Goal: Information Seeking & Learning: Learn about a topic

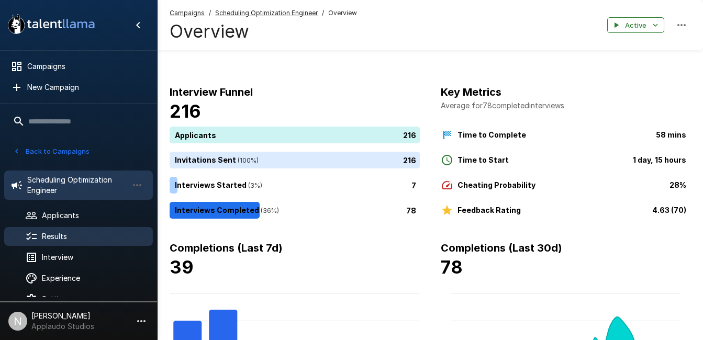
scroll to position [18, 0]
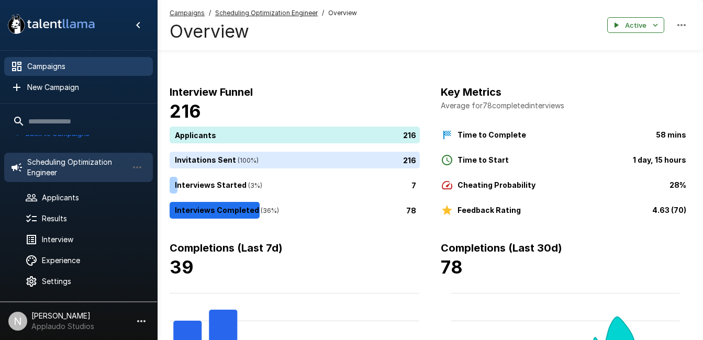
click at [54, 64] on span "Campaigns" at bounding box center [85, 66] width 117 height 10
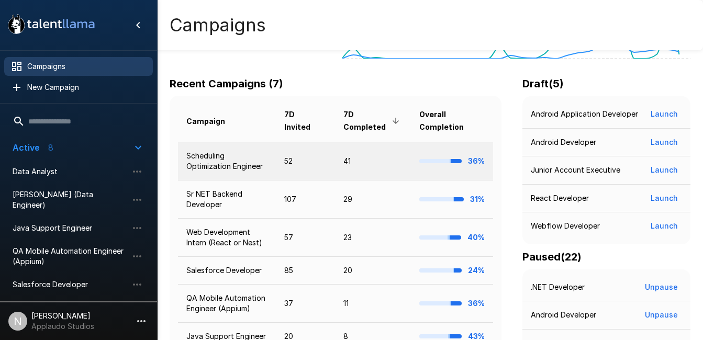
scroll to position [176, 0]
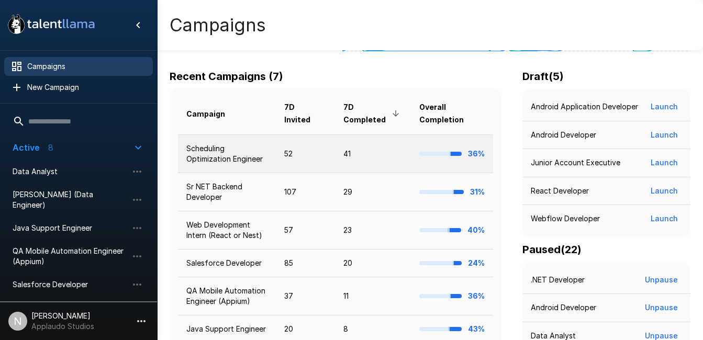
click at [197, 151] on td "Scheduling Optimization Engineer" at bounding box center [227, 154] width 98 height 38
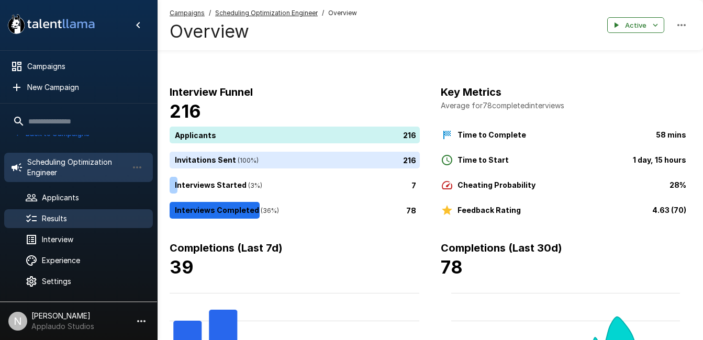
click at [57, 216] on span "Results" at bounding box center [93, 219] width 103 height 10
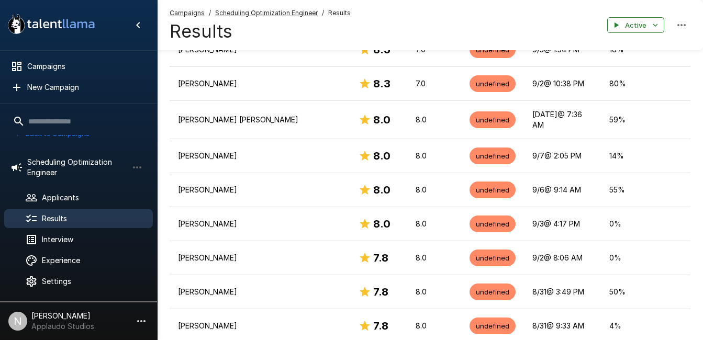
scroll to position [291, 0]
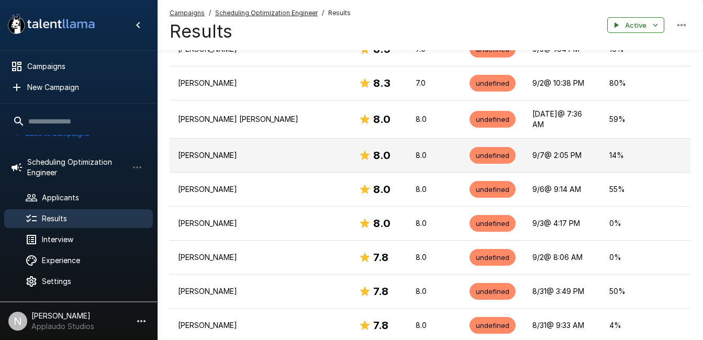
click at [235, 150] on p "[PERSON_NAME]" at bounding box center [260, 155] width 164 height 10
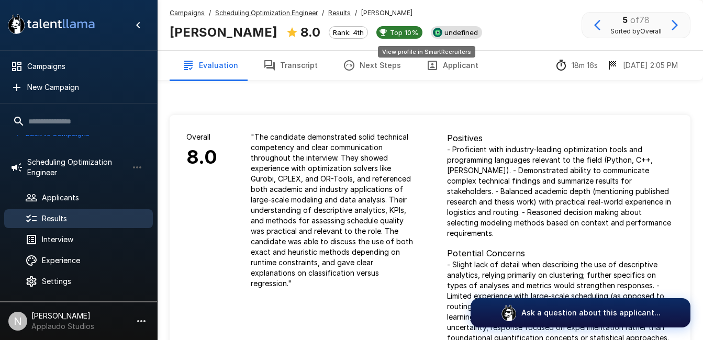
click at [438, 27] on div "undefined" at bounding box center [456, 32] width 51 height 13
click at [76, 216] on span "Results" at bounding box center [93, 219] width 103 height 10
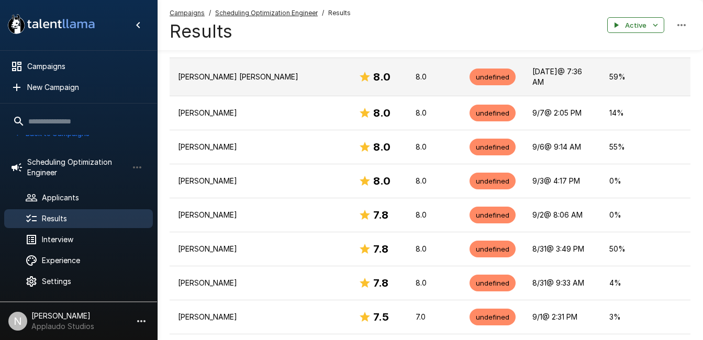
scroll to position [334, 0]
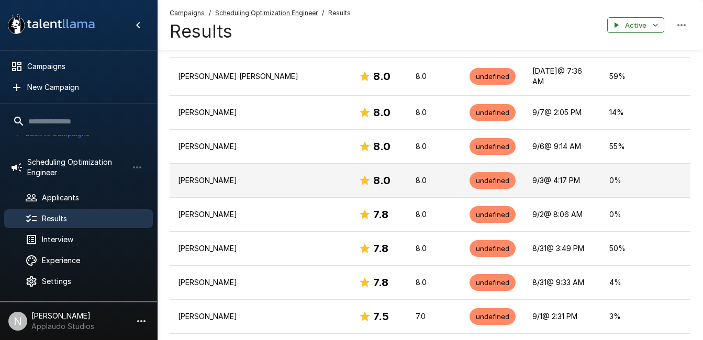
click at [250, 175] on p "[PERSON_NAME]" at bounding box center [260, 180] width 164 height 10
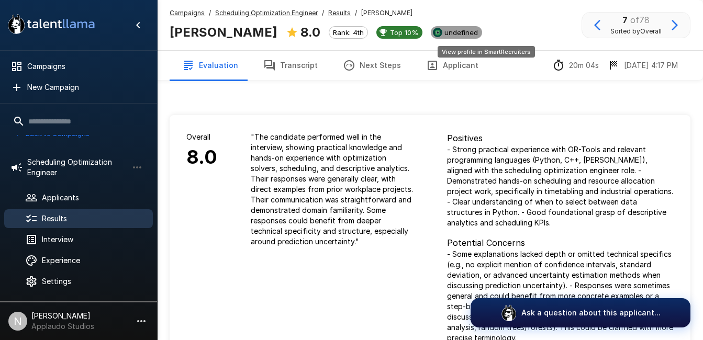
click at [478, 31] on span "undefined" at bounding box center [462, 32] width 42 height 8
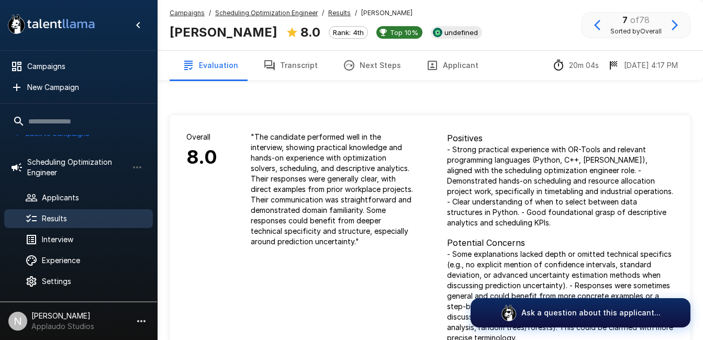
click at [69, 213] on div "Results" at bounding box center [78, 219] width 149 height 19
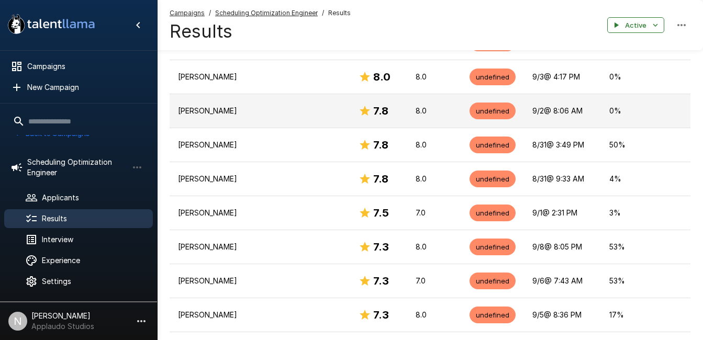
scroll to position [438, 0]
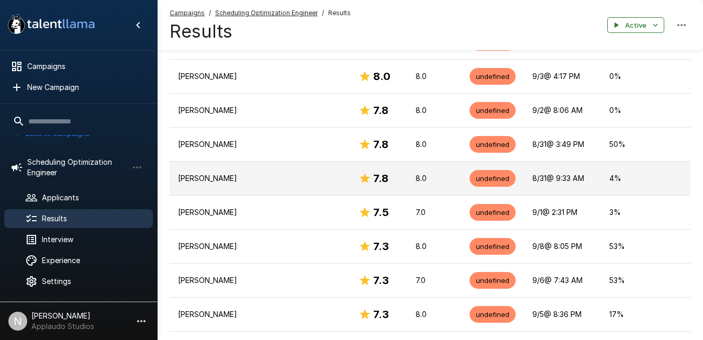
click at [277, 173] on p "[PERSON_NAME]" at bounding box center [260, 178] width 164 height 10
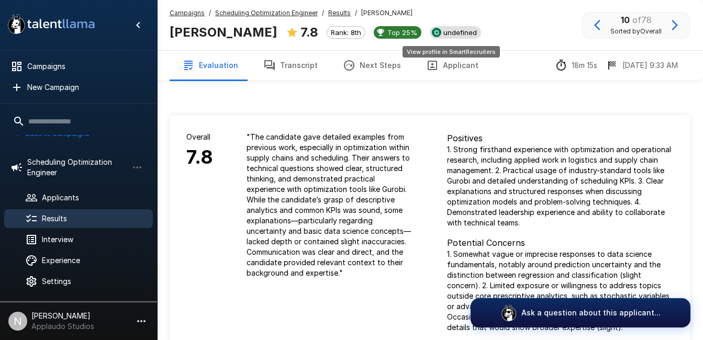
click at [448, 37] on span "undefined" at bounding box center [460, 32] width 42 height 8
click at [52, 210] on div "Results" at bounding box center [78, 219] width 149 height 19
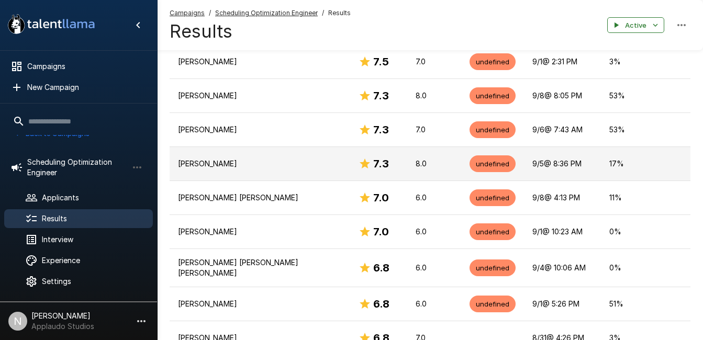
scroll to position [590, 0]
click at [256, 158] on p "[PERSON_NAME]" at bounding box center [260, 163] width 164 height 10
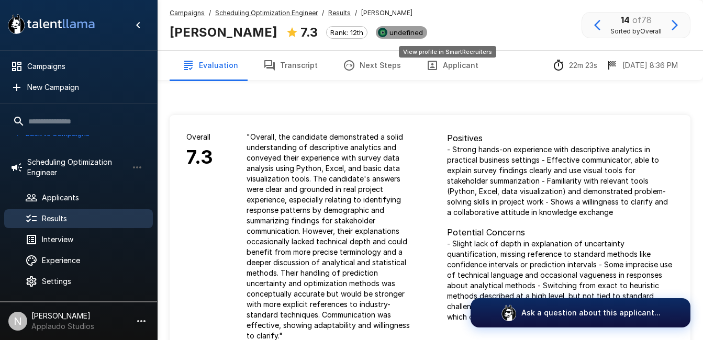
click at [427, 37] on span "undefined" at bounding box center [407, 32] width 42 height 8
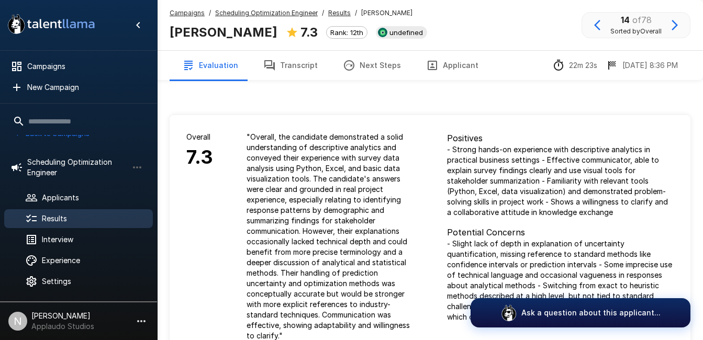
click at [90, 221] on span "Results" at bounding box center [93, 219] width 103 height 10
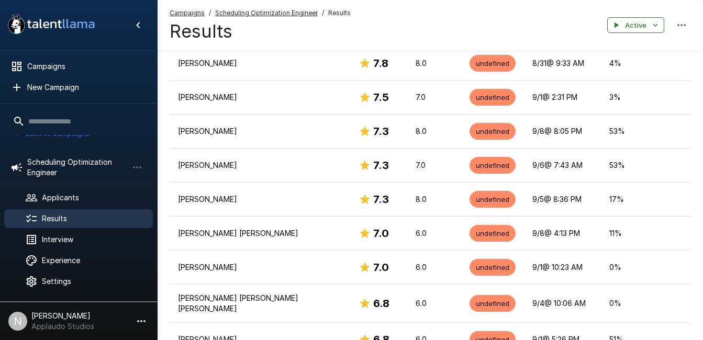
scroll to position [554, 0]
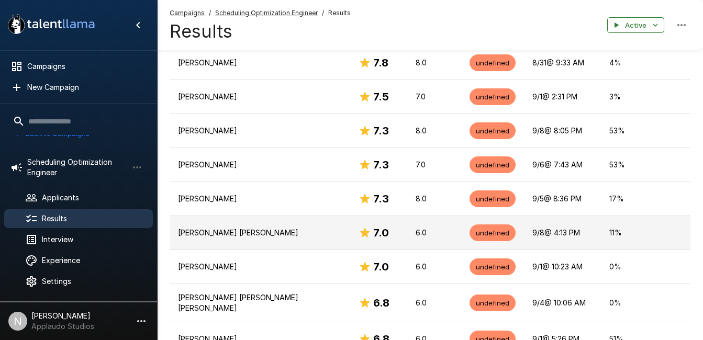
click at [263, 228] on p "[PERSON_NAME] [PERSON_NAME]" at bounding box center [260, 233] width 164 height 10
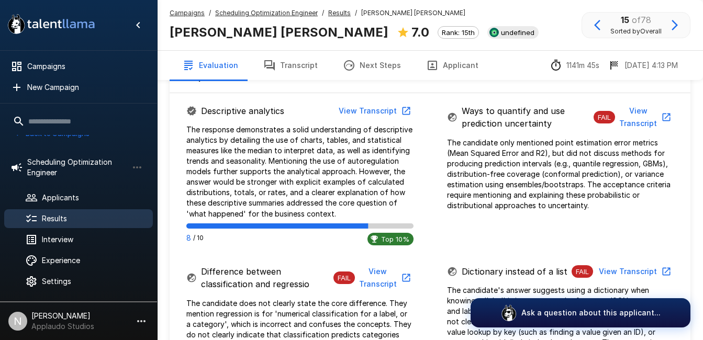
scroll to position [599, 0]
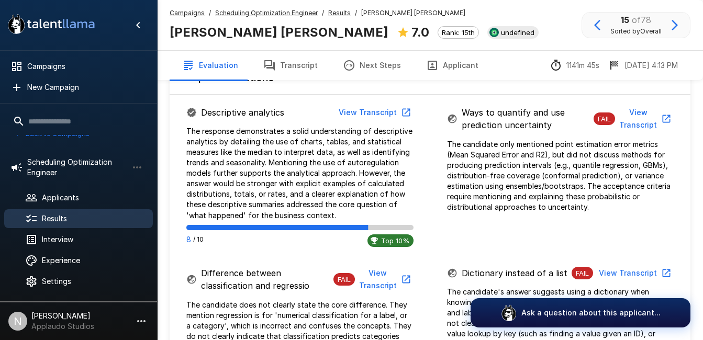
click at [642, 107] on button "View Transcript" at bounding box center [644, 119] width 59 height 32
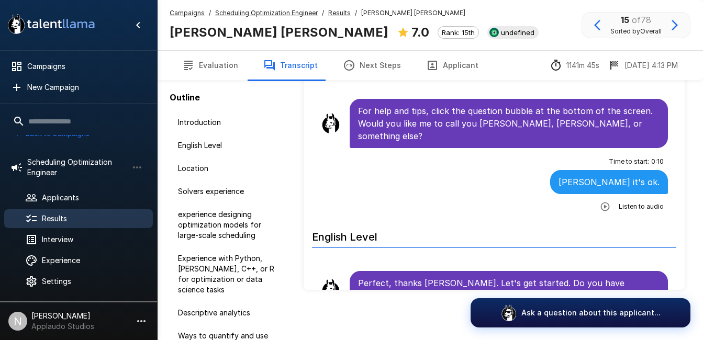
scroll to position [87, 0]
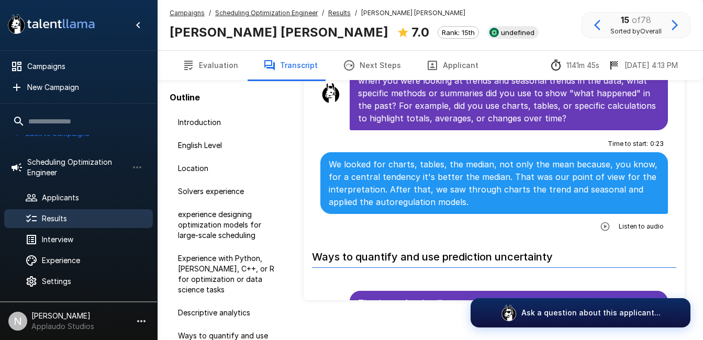
scroll to position [1788, 0]
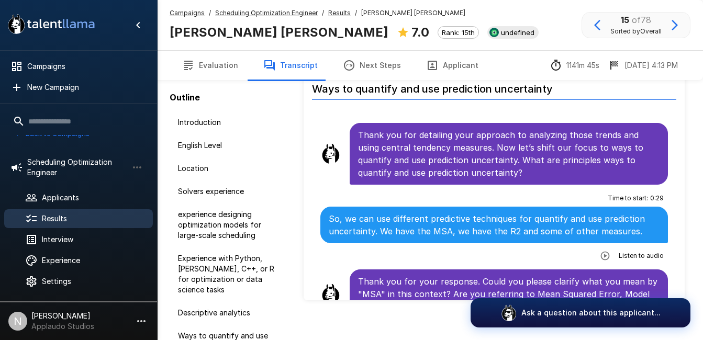
click at [602, 251] on icon "button" at bounding box center [605, 255] width 9 height 9
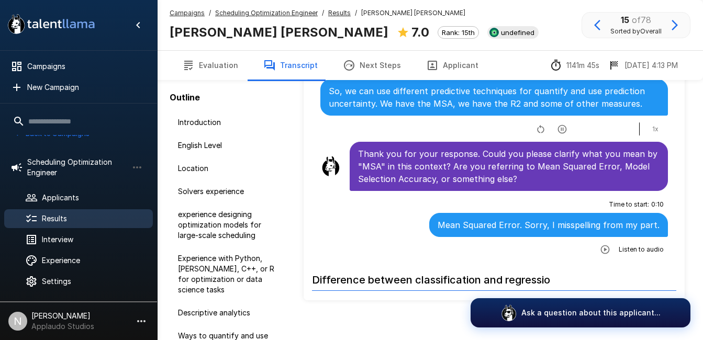
scroll to position [1917, 0]
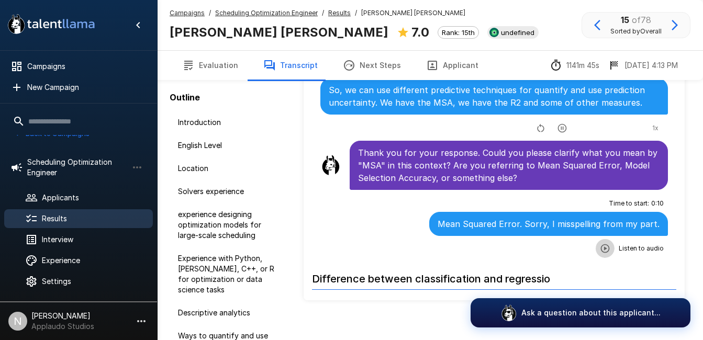
click at [603, 244] on icon "button" at bounding box center [605, 248] width 9 height 9
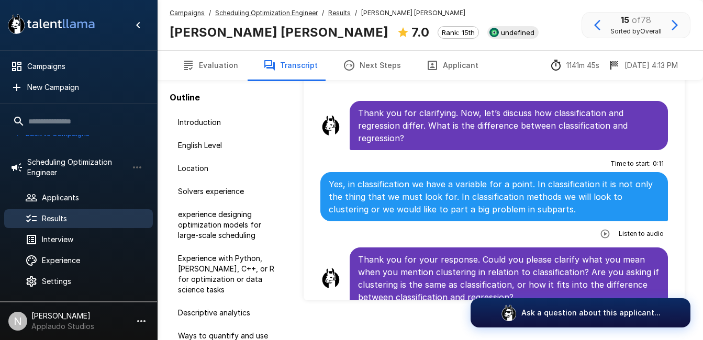
scroll to position [2131, 0]
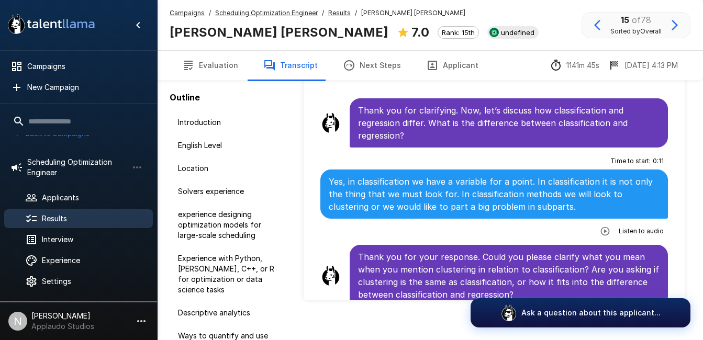
click at [603, 226] on icon "button" at bounding box center [605, 231] width 10 height 10
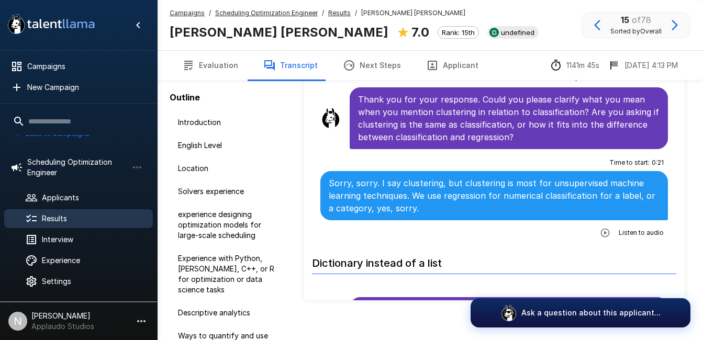
scroll to position [2290, 0]
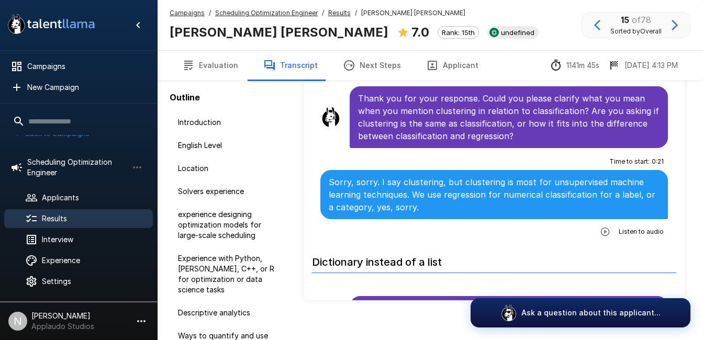
click at [603, 227] on icon "button" at bounding box center [605, 232] width 10 height 10
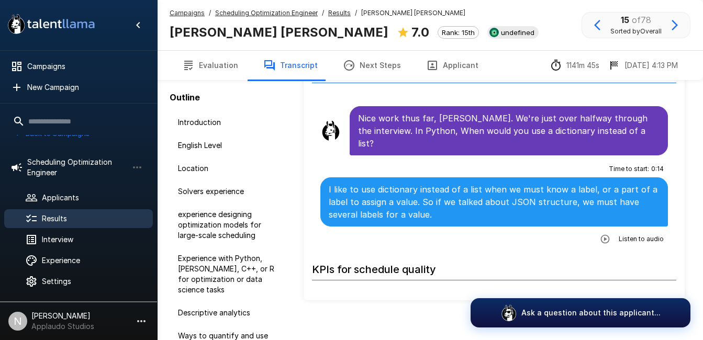
scroll to position [2481, 0]
click at [600, 234] on icon "button" at bounding box center [605, 239] width 10 height 10
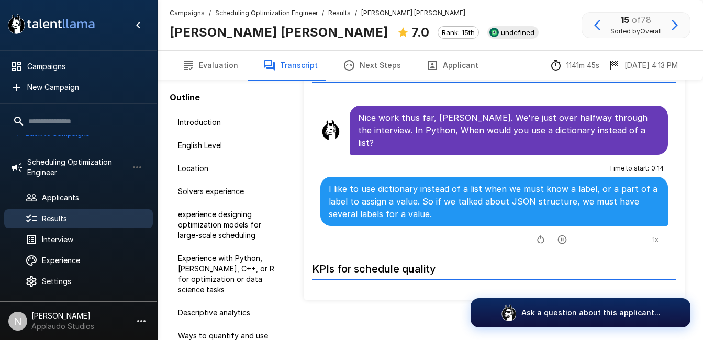
scroll to position [2671, 0]
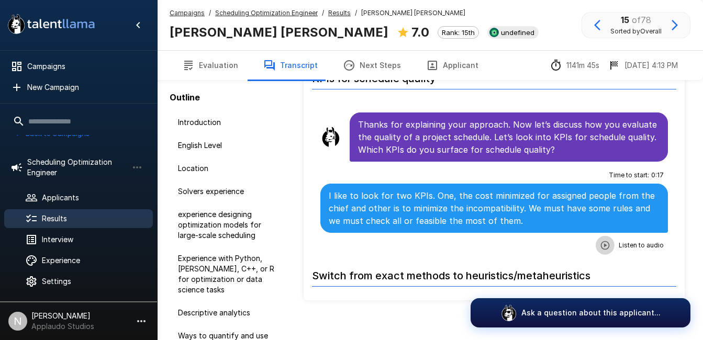
click at [601, 241] on icon "button" at bounding box center [605, 245] width 9 height 9
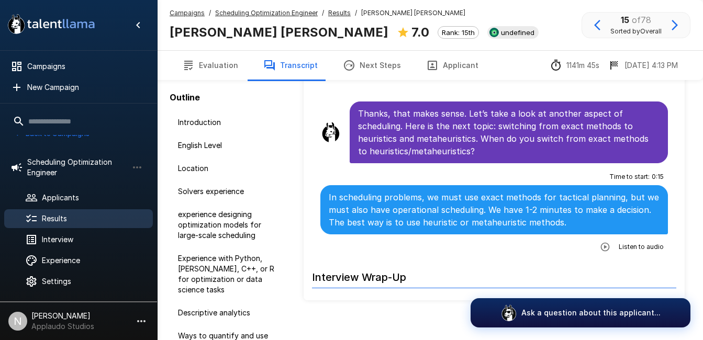
scroll to position [2851, 0]
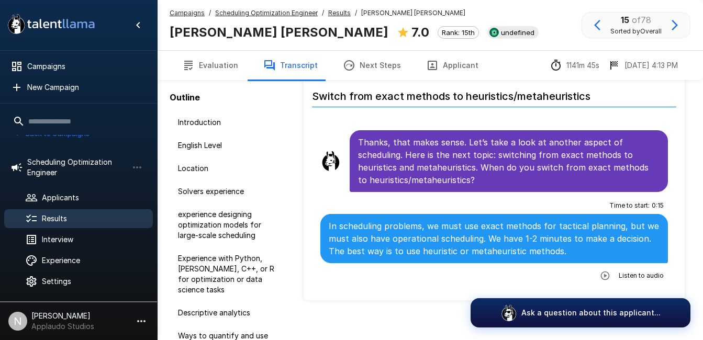
click at [600, 271] on icon "button" at bounding box center [605, 276] width 10 height 10
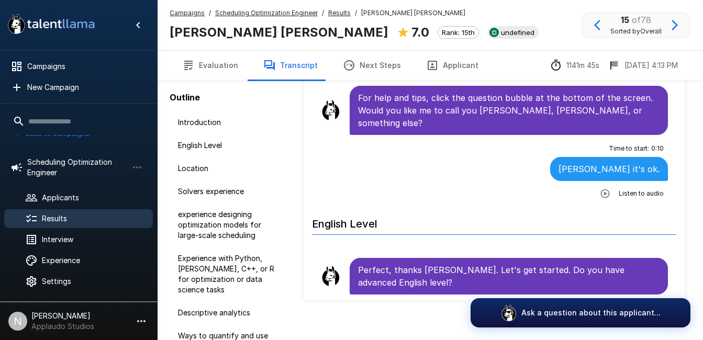
scroll to position [0, 0]
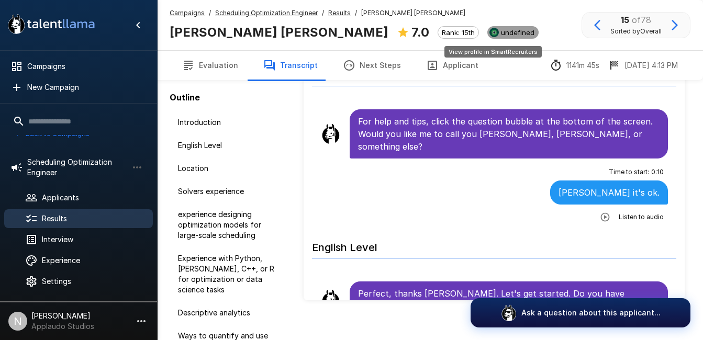
click at [509, 30] on span "undefined" at bounding box center [518, 32] width 42 height 8
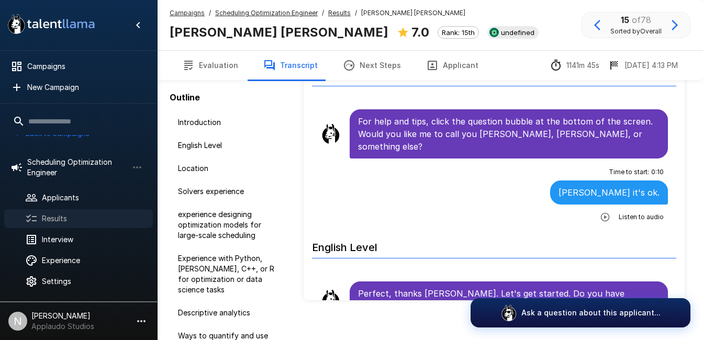
click at [71, 220] on span "Results" at bounding box center [93, 219] width 103 height 10
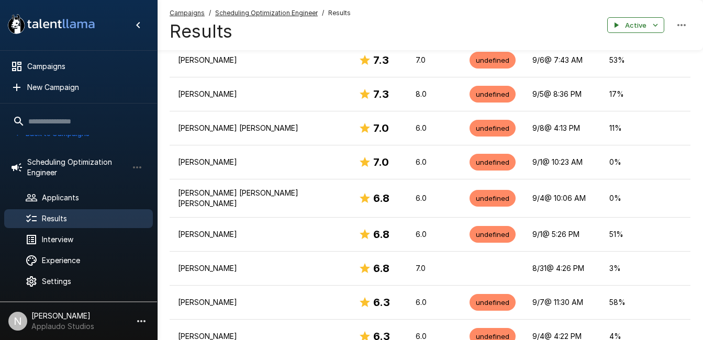
scroll to position [659, 0]
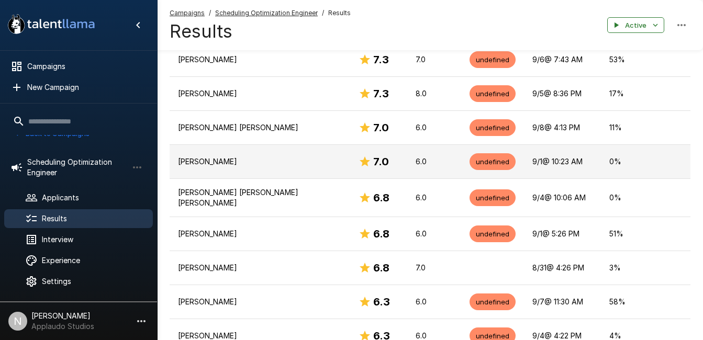
drag, startPoint x: 217, startPoint y: 147, endPoint x: 181, endPoint y: 135, distance: 38.1
click at [181, 145] on td "[PERSON_NAME]" at bounding box center [260, 162] width 181 height 34
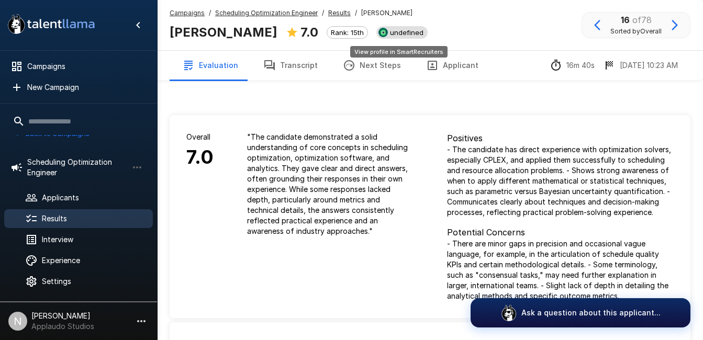
click at [406, 32] on span "undefined" at bounding box center [407, 32] width 42 height 8
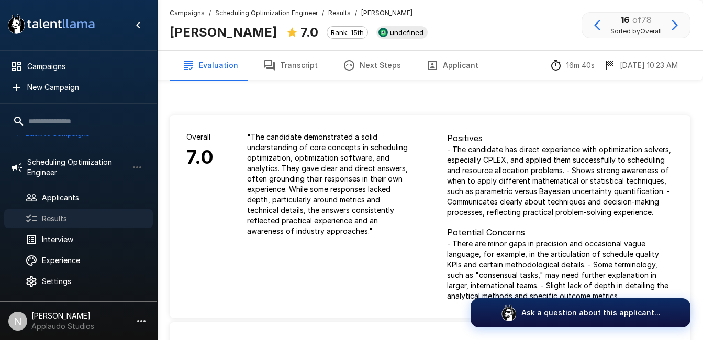
click at [37, 214] on icon at bounding box center [31, 219] width 13 height 13
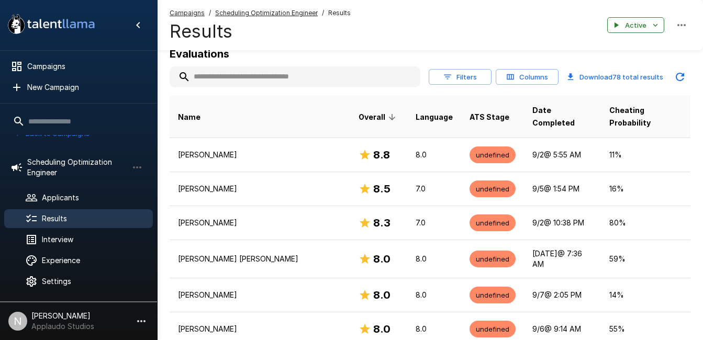
scroll to position [152, 0]
click at [259, 83] on input "text" at bounding box center [295, 76] width 251 height 19
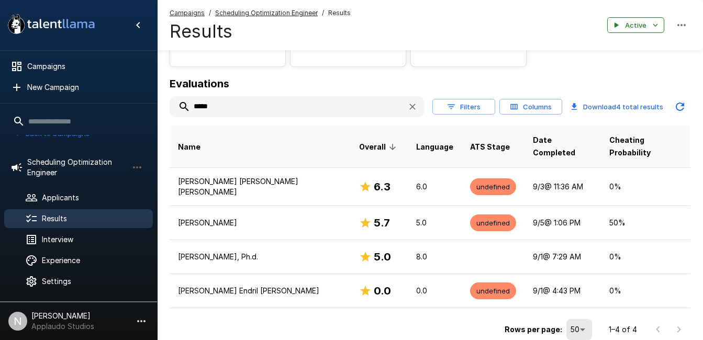
scroll to position [122, 0]
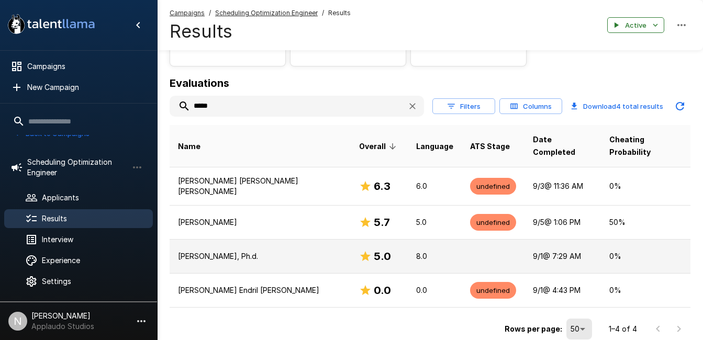
type input "*****"
click at [210, 251] on p "[PERSON_NAME], Ph.d." at bounding box center [260, 256] width 164 height 10
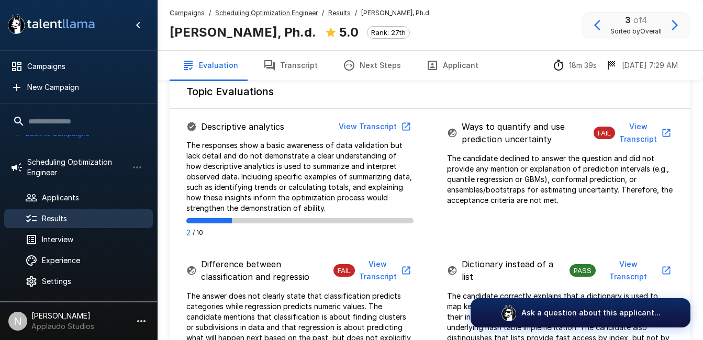
scroll to position [604, 0]
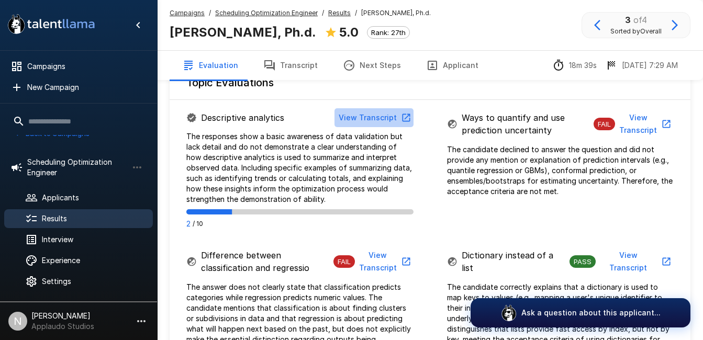
click at [399, 118] on button "View Transcript" at bounding box center [374, 117] width 79 height 19
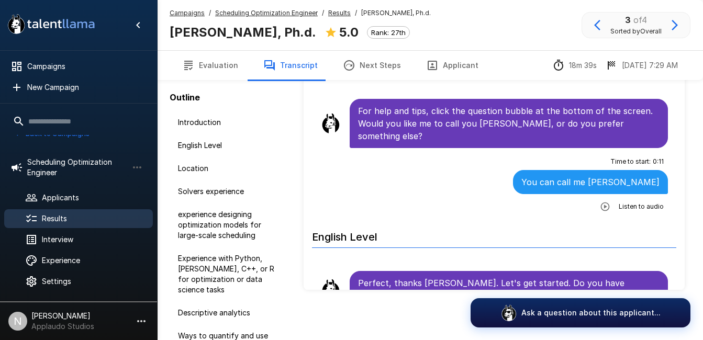
scroll to position [87, 0]
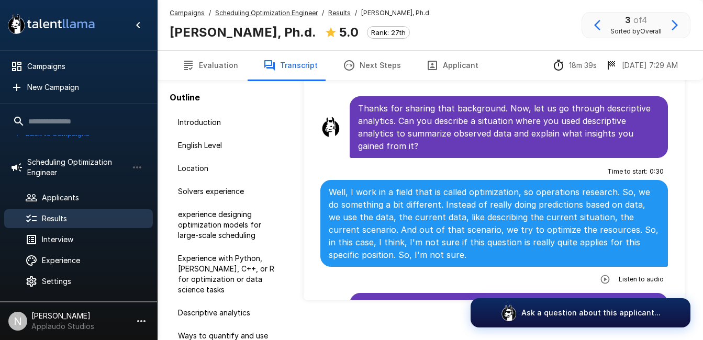
scroll to position [1165, 0]
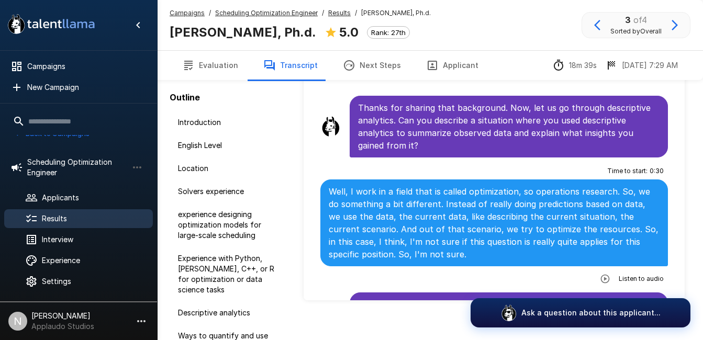
click at [607, 270] on button "button" at bounding box center [605, 279] width 19 height 19
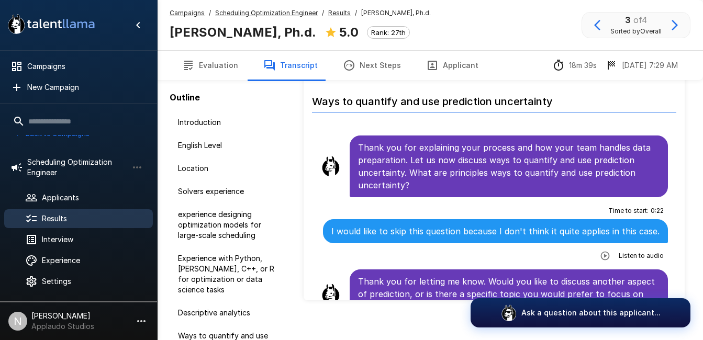
scroll to position [0, 0]
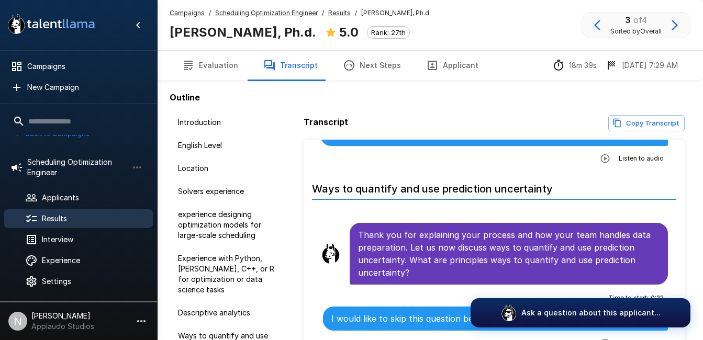
click at [55, 217] on span "Results" at bounding box center [93, 219] width 103 height 10
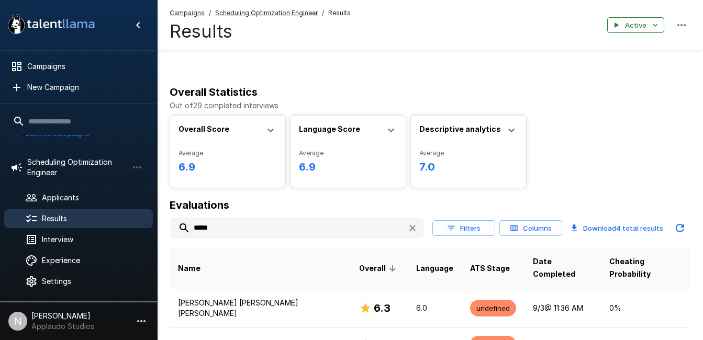
click at [232, 227] on input "*****" at bounding box center [284, 228] width 229 height 19
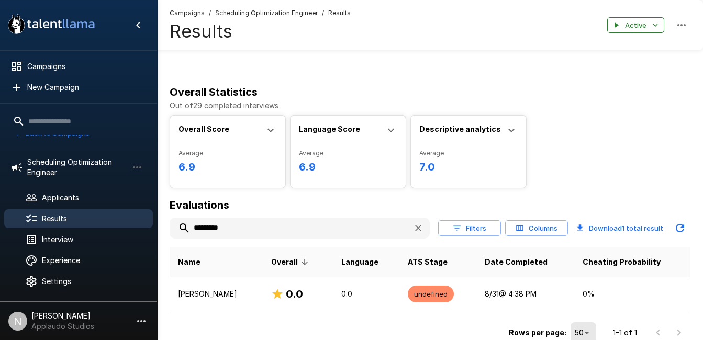
click at [146, 0] on html "A new version of Talent Llama is available. Please click here to refresh your b…" at bounding box center [351, 170] width 703 height 340
click at [240, 219] on input "*********" at bounding box center [287, 228] width 235 height 19
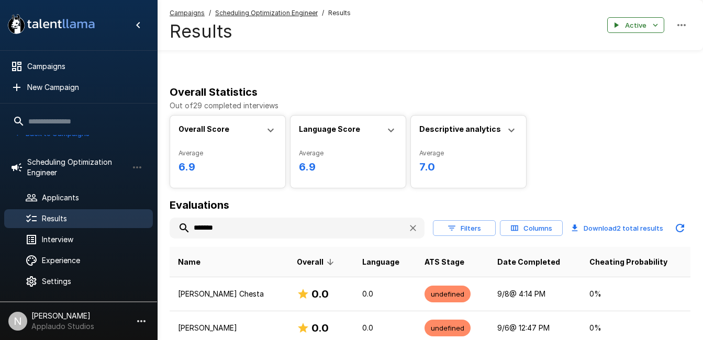
scroll to position [82, 0]
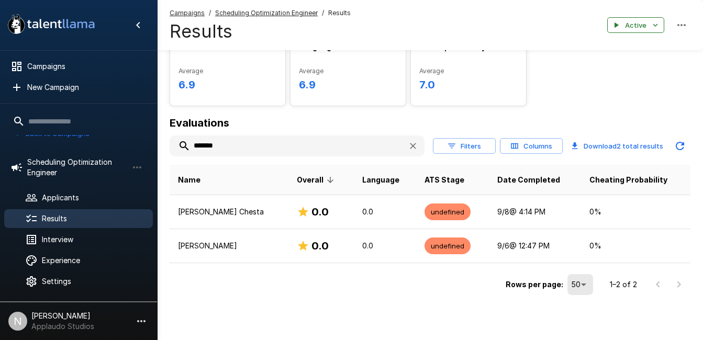
click at [219, 141] on input "*******" at bounding box center [285, 146] width 230 height 19
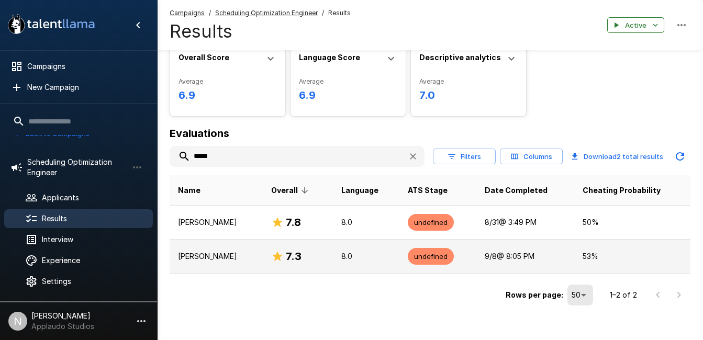
scroll to position [72, 0]
type input "*****"
click at [232, 257] on p "[PERSON_NAME]" at bounding box center [216, 256] width 76 height 10
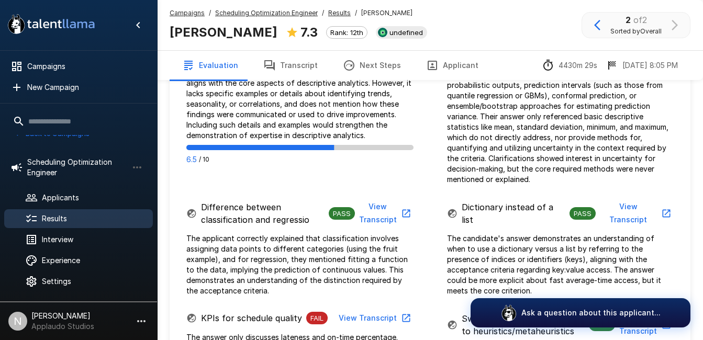
scroll to position [693, 0]
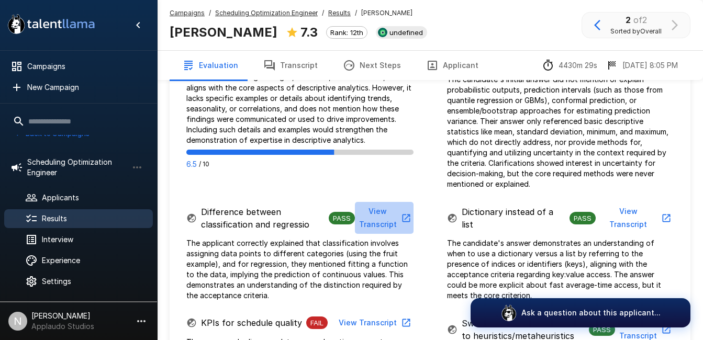
click at [389, 213] on button "View Transcript" at bounding box center [384, 218] width 59 height 32
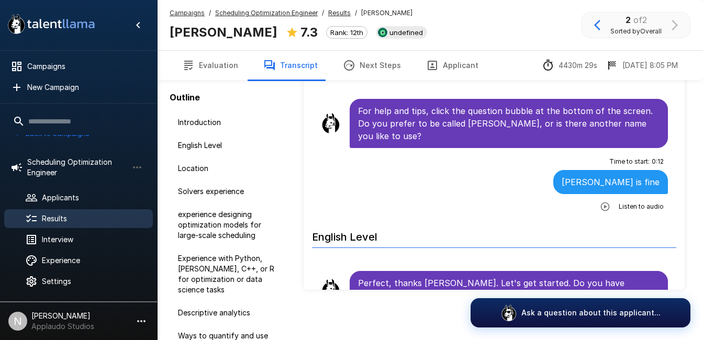
scroll to position [87, 0]
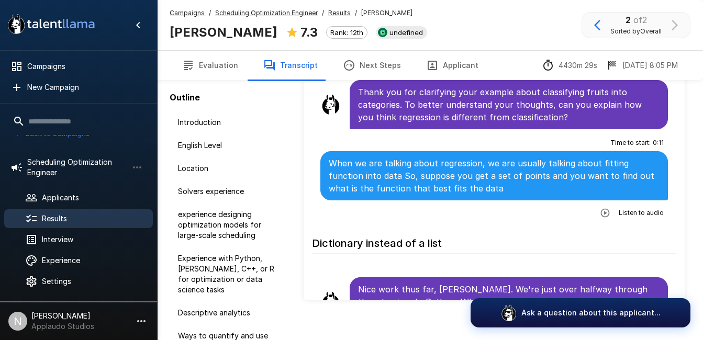
scroll to position [2530, 0]
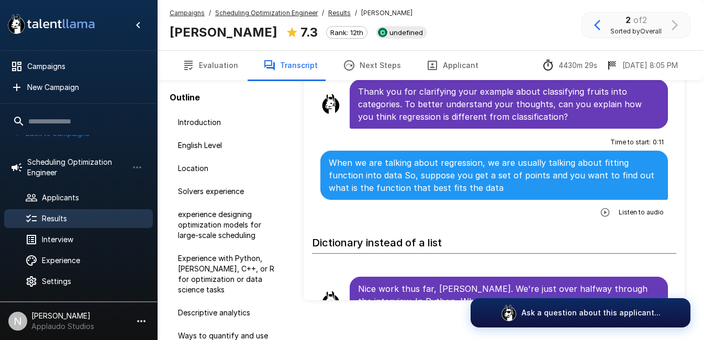
click at [80, 211] on div "Results" at bounding box center [78, 219] width 149 height 19
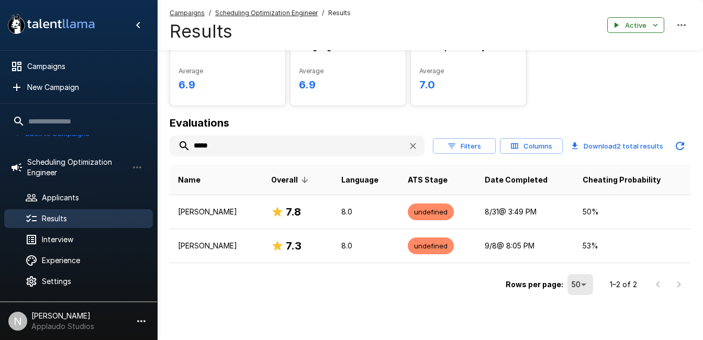
scroll to position [68, 0]
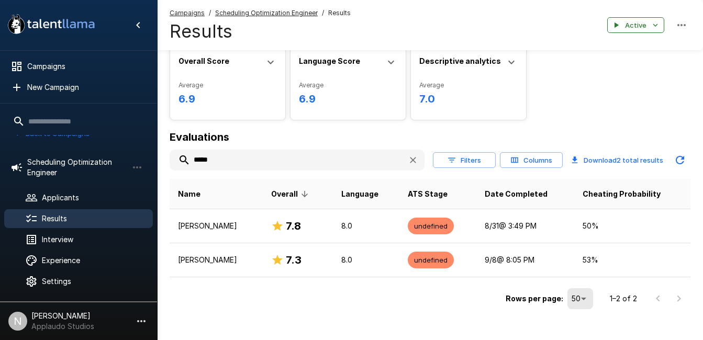
click at [411, 158] on icon "button" at bounding box center [413, 160] width 10 height 10
